Goal: Browse casually

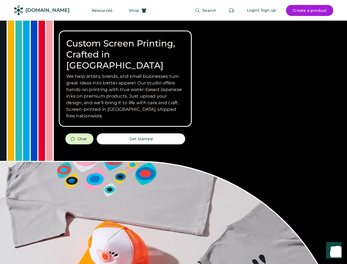
click at [174, 132] on div "Custom Screen Printing, Crafted in [GEOGRAPHIC_DATA] We help artists, brands, a…" at bounding box center [173, 195] width 347 height 349
click at [174, 142] on div "Custom Screen Printing, Crafted in [GEOGRAPHIC_DATA] We help artists, brands, a…" at bounding box center [173, 195] width 347 height 349
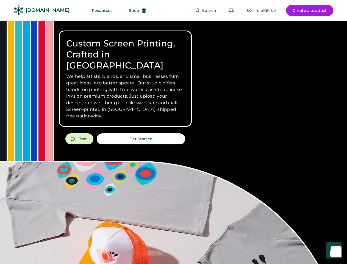
click at [174, 142] on div "Custom Screen Printing, Crafted in [GEOGRAPHIC_DATA] We help artists, brands, a…" at bounding box center [173, 195] width 347 height 349
click at [125, 79] on h3 "We help artists, brands, and small businesses turn great ideas into better appa…" at bounding box center [125, 96] width 118 height 46
click at [125, 73] on h3 "We help artists, brands, and small businesses turn great ideas into better appa…" at bounding box center [125, 96] width 118 height 46
click at [125, 49] on h1 "Custom Screen Printing, Crafted in [GEOGRAPHIC_DATA]" at bounding box center [125, 54] width 118 height 33
